Goal: Task Accomplishment & Management: Manage account settings

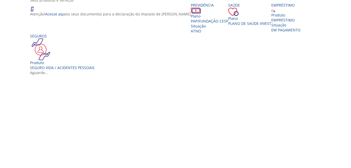
scroll to position [104, 0]
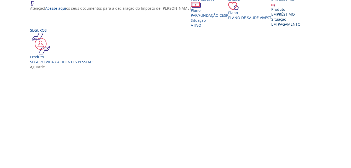
click at [271, 17] on div "EMPRÉSTIMO" at bounding box center [285, 14] width 29 height 5
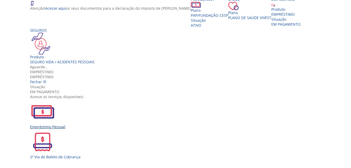
click at [55, 99] on img "Vivest" at bounding box center [42, 111] width 25 height 25
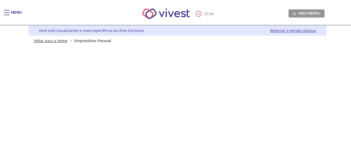
click at [49, 40] on link "Voltar para a Home" at bounding box center [51, 40] width 34 height 5
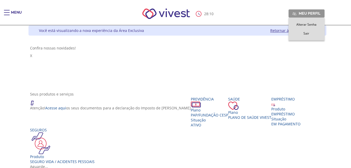
click at [324, 36] on ul "Alterar Senha Sair" at bounding box center [306, 28] width 36 height 23
click at [309, 34] on span "Sair" at bounding box center [306, 33] width 6 height 4
